Goal: Book appointment/travel/reservation

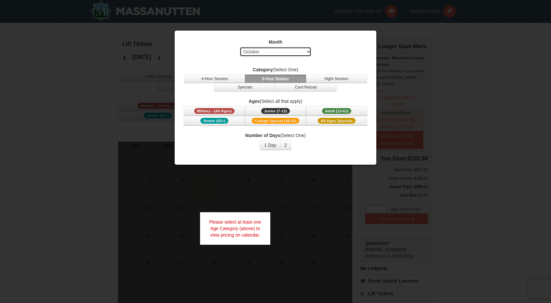
click at [305, 48] on select "Select October November December January February March April May June July Aug…" at bounding box center [276, 52] width 72 height 10
select select "2"
click at [240, 47] on select "Select October November December January February March April May June July Aug…" at bounding box center [276, 52] width 72 height 10
click at [348, 113] on span "Adult (13-61)" at bounding box center [336, 111] width 29 height 6
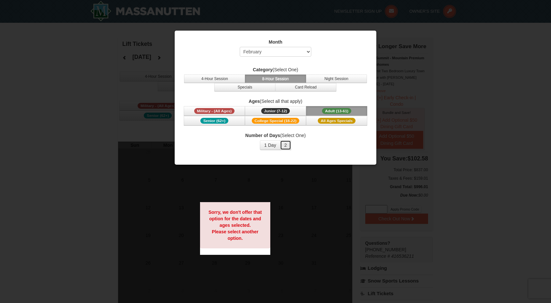
click at [286, 145] on button "2" at bounding box center [285, 145] width 11 height 10
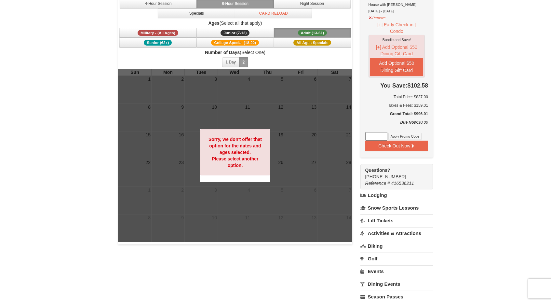
scroll to position [73, 0]
click at [220, 140] on strong "Sorry, we don't offer that option for the dates and ages selected. Please selec…" at bounding box center [235, 151] width 53 height 31
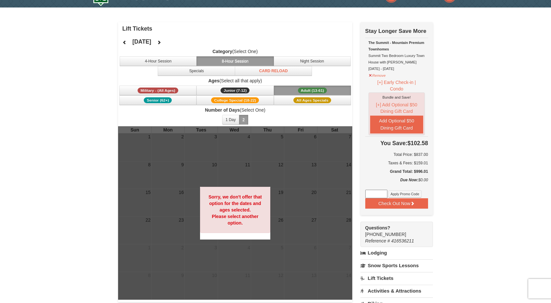
scroll to position [7, 0]
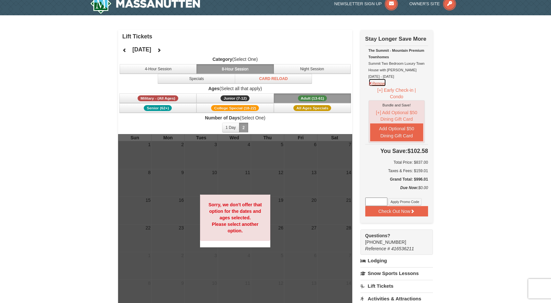
click at [375, 84] on button "Remove" at bounding box center [378, 82] width 18 height 8
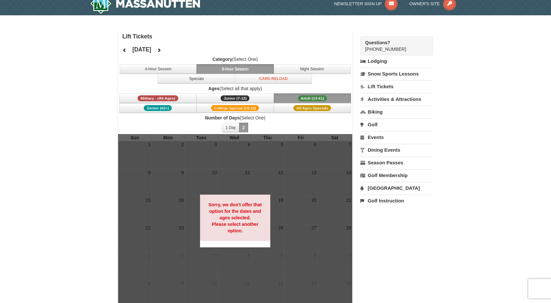
click at [385, 90] on link "Lift Tickets" at bounding box center [397, 86] width 73 height 12
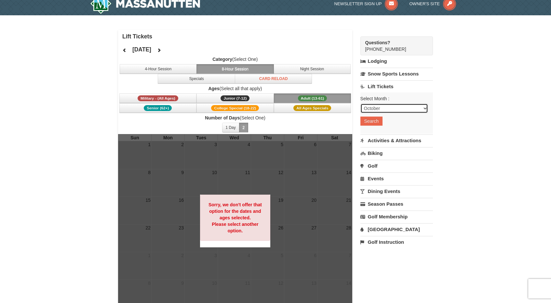
click at [385, 106] on select "October November December January February March April May June July August Sep…" at bounding box center [395, 109] width 68 height 10
select select "2"
click at [361, 104] on select "October November December January February March April May June July August Sep…" at bounding box center [395, 109] width 68 height 10
click at [375, 123] on button "Search" at bounding box center [372, 121] width 22 height 9
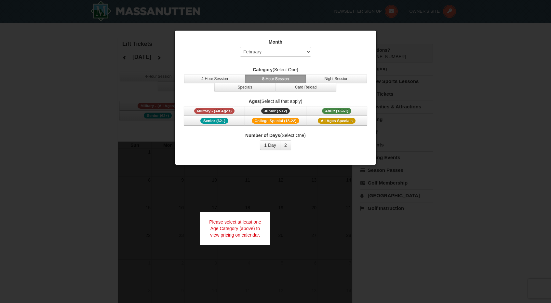
select select "2"
click at [326, 112] on span "Adult (13-61)" at bounding box center [336, 111] width 29 height 6
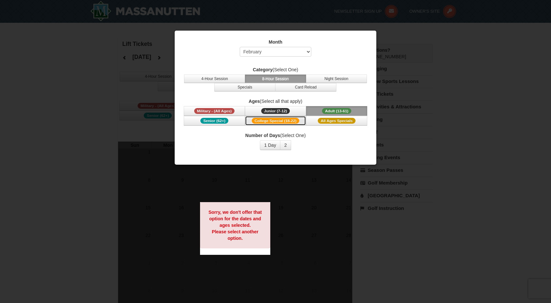
click at [292, 122] on span "College Special (18-22)" at bounding box center [276, 121] width 48 height 6
click at [326, 120] on span "All Ages Specials" at bounding box center [337, 121] width 38 height 6
click at [253, 89] on button "Specials" at bounding box center [244, 87] width 61 height 8
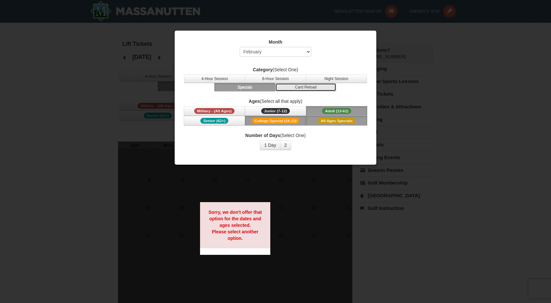
click at [297, 89] on button "Card Reload" at bounding box center [305, 87] width 61 height 8
click at [327, 82] on button "Night Session" at bounding box center [336, 79] width 61 height 8
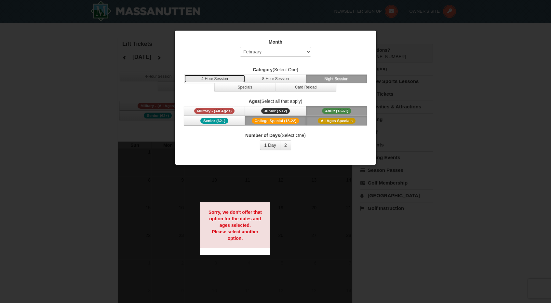
click at [220, 77] on button "4-Hour Session" at bounding box center [214, 79] width 61 height 8
click at [411, 57] on div at bounding box center [275, 151] width 551 height 303
click at [401, 175] on div at bounding box center [275, 151] width 551 height 303
click at [140, 73] on div at bounding box center [275, 151] width 551 height 303
click at [478, 37] on div at bounding box center [275, 151] width 551 height 303
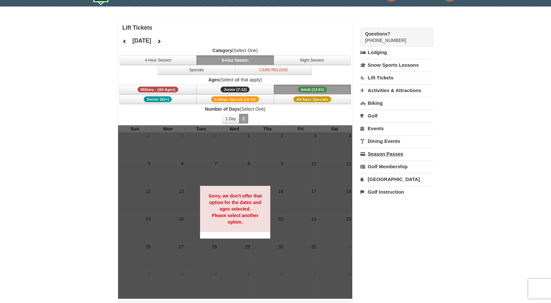
scroll to position [7, 0]
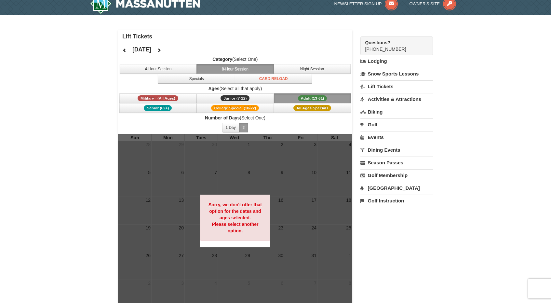
click at [389, 188] on link "[GEOGRAPHIC_DATA]" at bounding box center [397, 188] width 73 height 12
click at [376, 207] on input "[DATE]" at bounding box center [378, 210] width 34 height 10
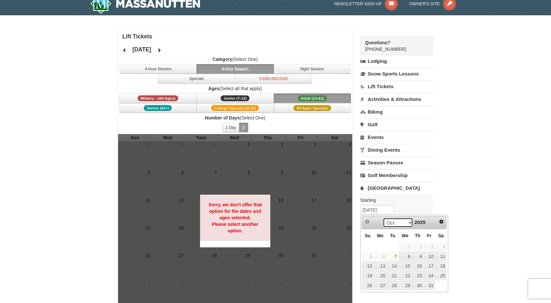
click at [403, 222] on select "Oct Nov Dec" at bounding box center [398, 223] width 30 height 10
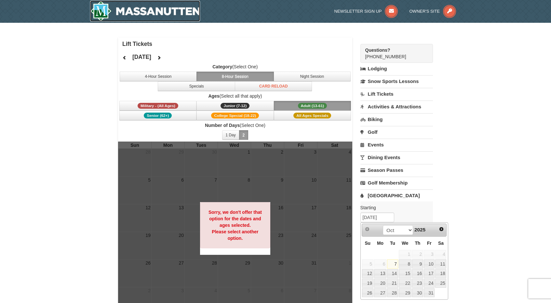
click at [109, 5] on img at bounding box center [145, 11] width 110 height 21
